Goal: Information Seeking & Learning: Learn about a topic

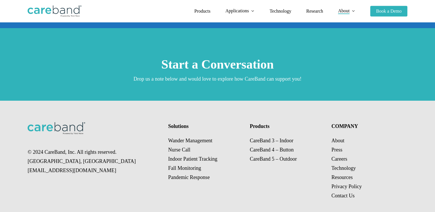
scroll to position [1048, 0]
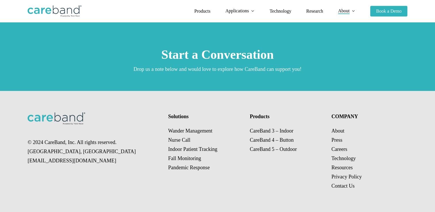
click at [180, 132] on p "Wander Management Nurse Call Indoor Patient Tracking Fall Monitoring Pandemic R…" at bounding box center [205, 150] width 74 height 46
click at [174, 117] on h4 "Solutions" at bounding box center [205, 117] width 74 height 8
click at [177, 141] on p "Wander Management Nurse Call Indoor Patient Tracking Fall Monitoring Pandemic R…" at bounding box center [205, 150] width 74 height 46
click at [185, 149] on p "Wander Management Nurse Call Indoor Patient Tracking Fall Monitoring Pandemic R…" at bounding box center [205, 150] width 74 height 46
click at [181, 160] on p "Wander Management Nurse Call Indoor Patient Tracking Fall Monitoring Pandemic R…" at bounding box center [205, 150] width 74 height 46
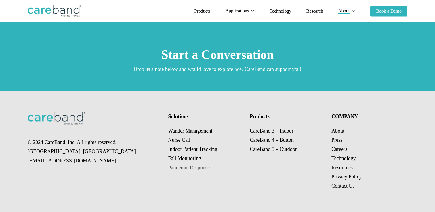
click at [184, 167] on link "Pandemic Response" at bounding box center [188, 168] width 41 height 6
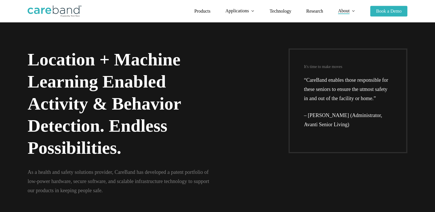
scroll to position [0, 0]
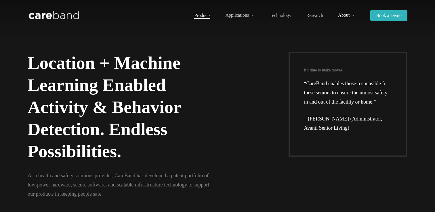
click at [204, 17] on span "Products" at bounding box center [202, 15] width 16 height 5
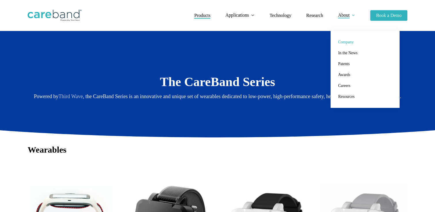
click at [348, 44] on span "Company" at bounding box center [346, 42] width 16 height 4
